Goal: Information Seeking & Learning: Learn about a topic

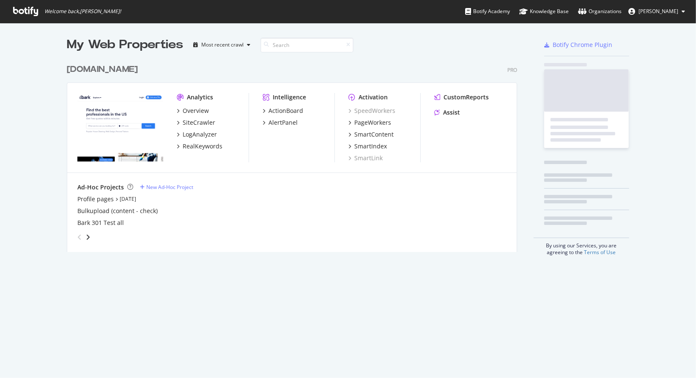
scroll to position [192, 451]
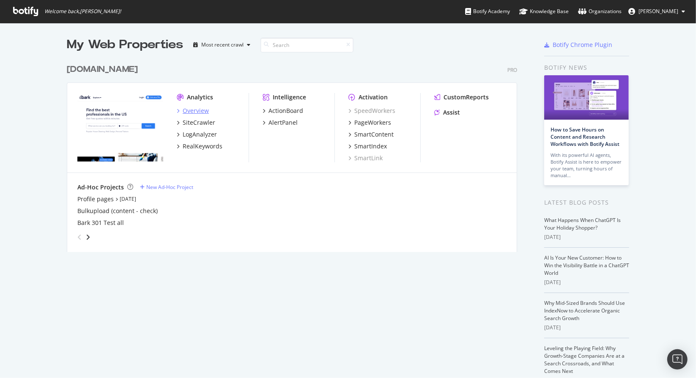
click at [198, 112] on div "Overview" at bounding box center [196, 111] width 26 height 8
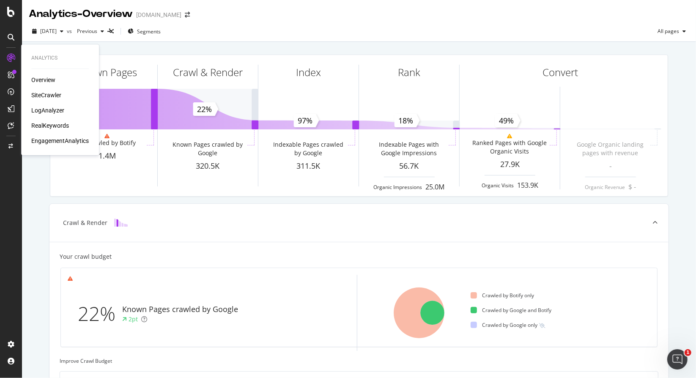
click at [43, 112] on div "LogAnalyzer" at bounding box center [47, 110] width 33 height 8
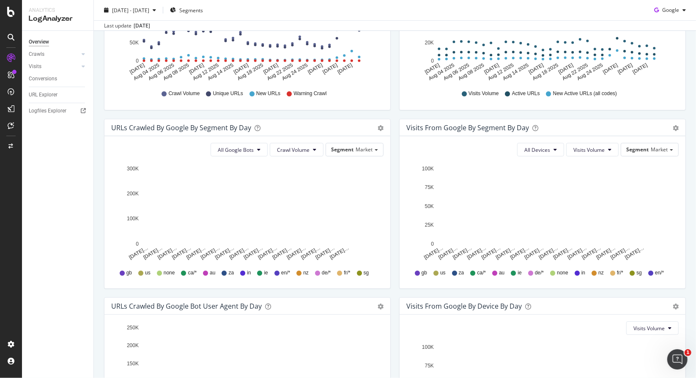
scroll to position [199, 0]
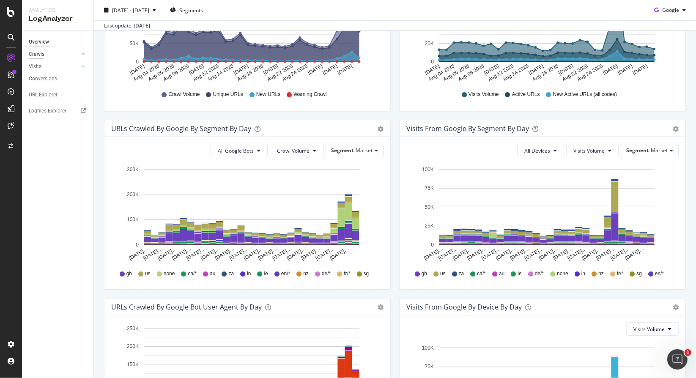
click at [34, 55] on div "Crawls" at bounding box center [37, 54] width 16 height 9
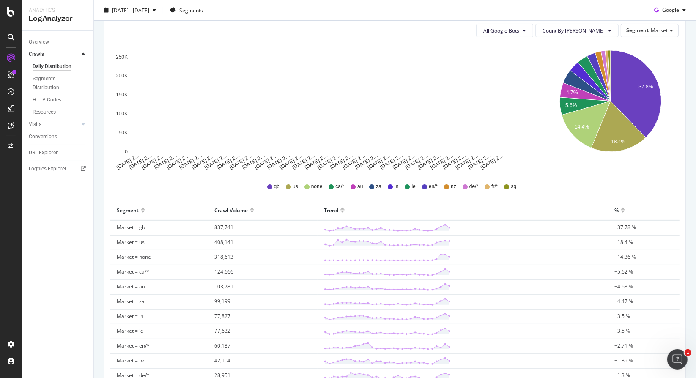
scroll to position [127, 0]
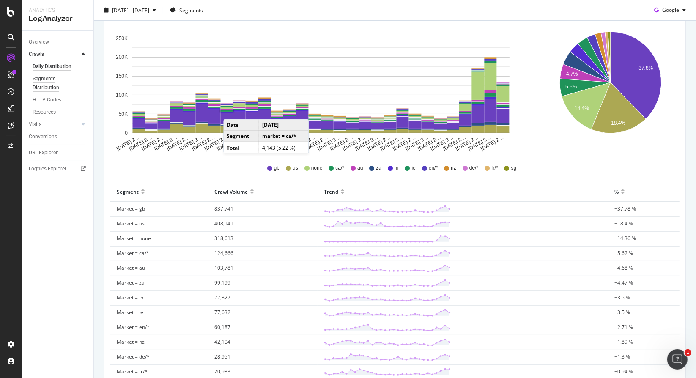
click at [44, 82] on div "Segments Distribution" at bounding box center [56, 83] width 47 height 18
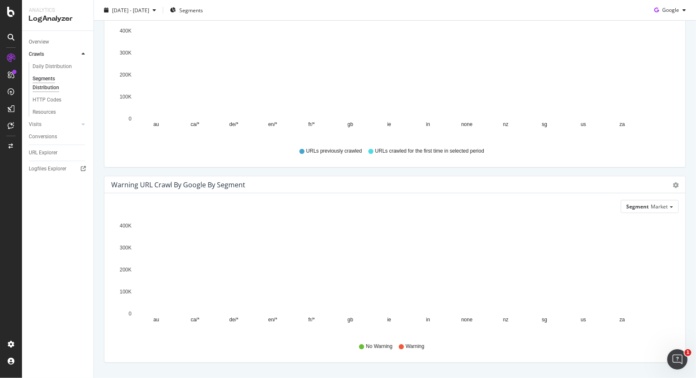
scroll to position [288, 0]
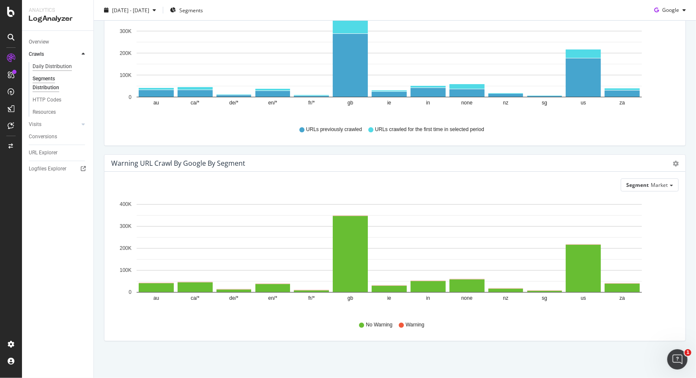
click at [51, 66] on div "Daily Distribution" at bounding box center [52, 66] width 39 height 9
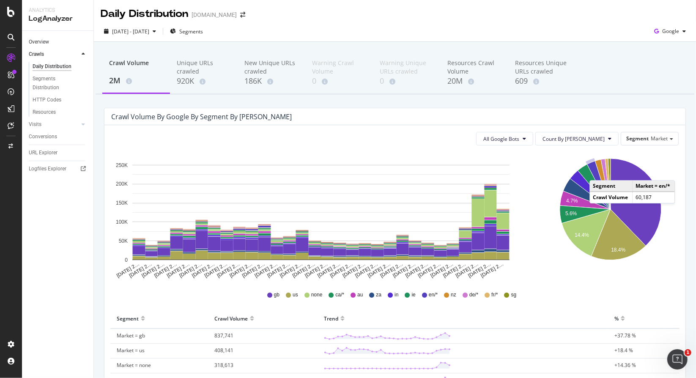
click at [56, 41] on link "Overview" at bounding box center [58, 42] width 59 height 9
